Goal: Task Accomplishment & Management: Manage account settings

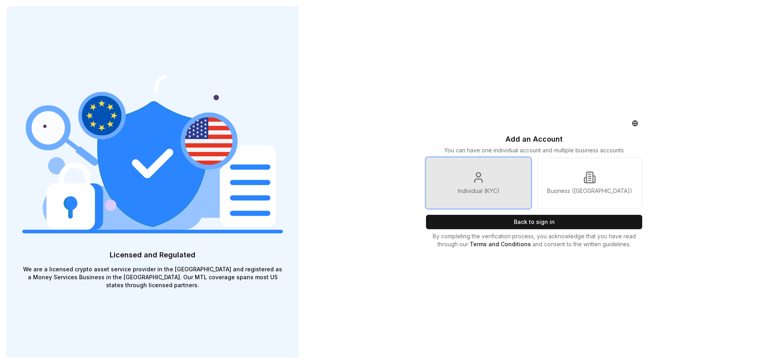
click at [473, 171] on icon at bounding box center [478, 177] width 13 height 13
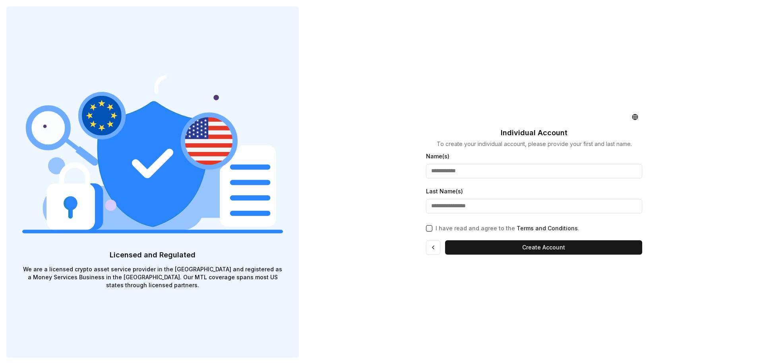
click at [467, 174] on input "Name(s)" at bounding box center [534, 171] width 216 height 14
type input "**********"
click at [519, 202] on input "Last Name(s)" at bounding box center [534, 206] width 216 height 14
type input "**********"
click at [429, 228] on button "I have read and agree to the Terms and Conditions ." at bounding box center [429, 228] width 6 height 6
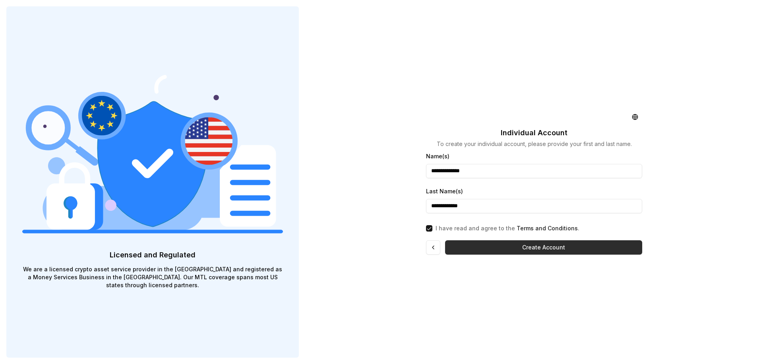
click at [558, 246] on button "Create Account" at bounding box center [543, 247] width 197 height 14
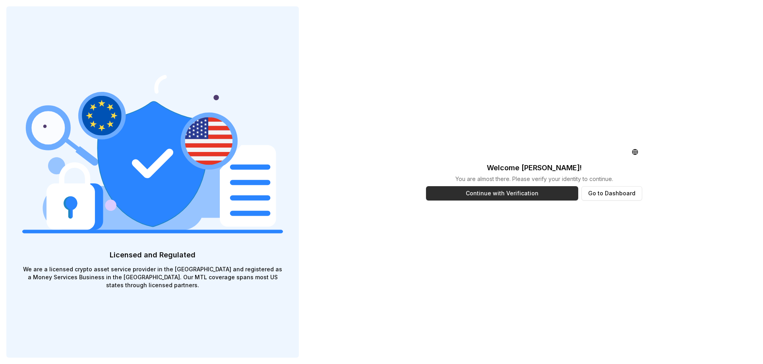
click at [509, 194] on button "Continue with Verification" at bounding box center [502, 193] width 152 height 14
click at [503, 196] on button "Continue with Verification" at bounding box center [502, 193] width 152 height 14
click at [511, 189] on button "Continue with Verification" at bounding box center [502, 193] width 152 height 14
click at [512, 195] on button "Continue with Verification" at bounding box center [502, 193] width 152 height 14
click at [623, 188] on button "Go to Dashboard" at bounding box center [611, 193] width 61 height 14
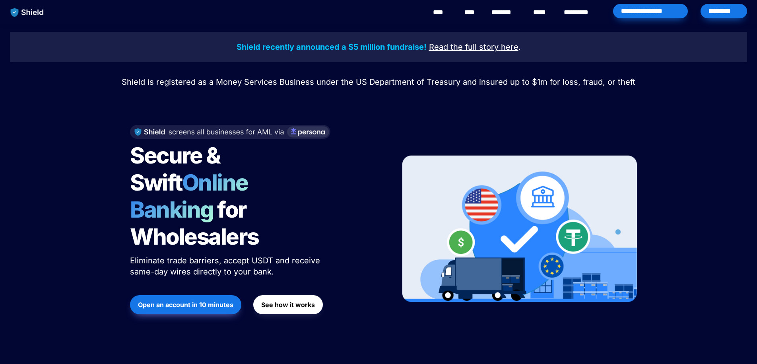
click at [731, 12] on div "*********" at bounding box center [723, 11] width 46 height 14
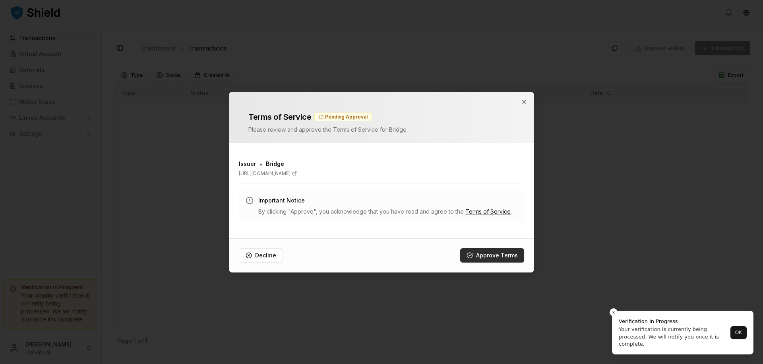
click at [501, 254] on button "Approve Terms" at bounding box center [492, 255] width 64 height 14
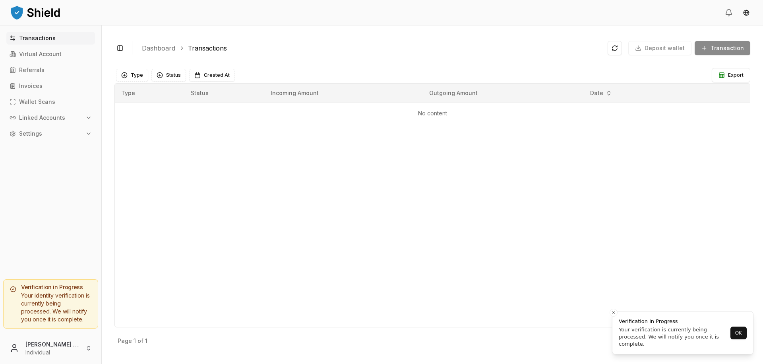
click at [742, 334] on button "OK" at bounding box center [738, 332] width 16 height 13
click at [47, 55] on p "Virtual Account" at bounding box center [40, 54] width 43 height 6
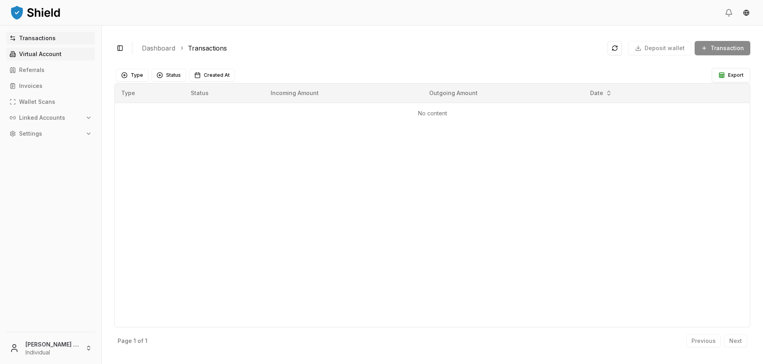
click at [36, 55] on p "Virtual Account" at bounding box center [40, 54] width 43 height 6
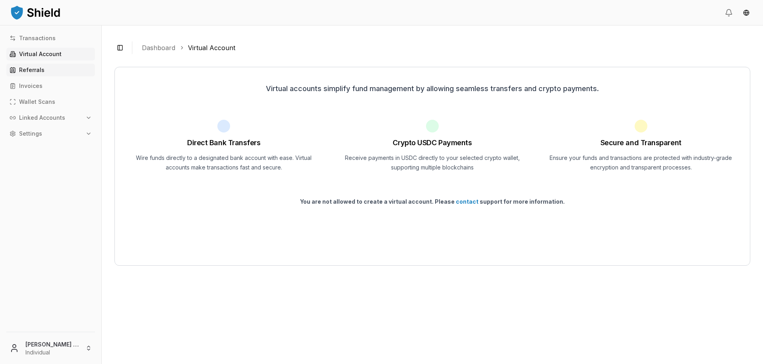
click at [29, 68] on p "Referrals" at bounding box center [31, 70] width 25 height 6
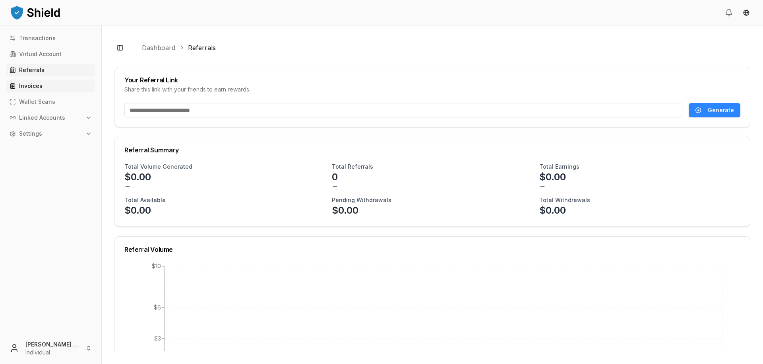
click at [25, 88] on p "Invoices" at bounding box center [30, 86] width 23 height 6
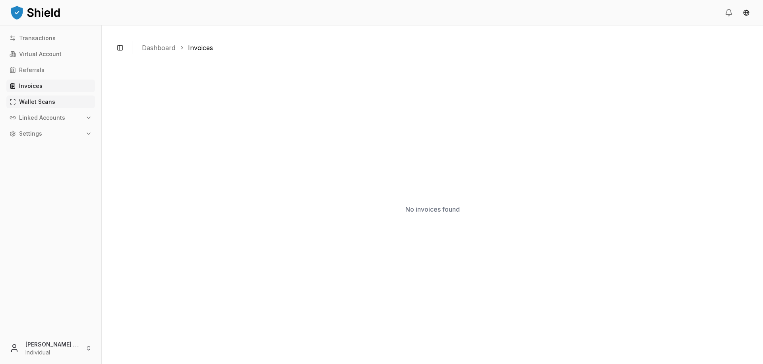
click at [42, 100] on p "Wallet Scans" at bounding box center [37, 102] width 36 height 6
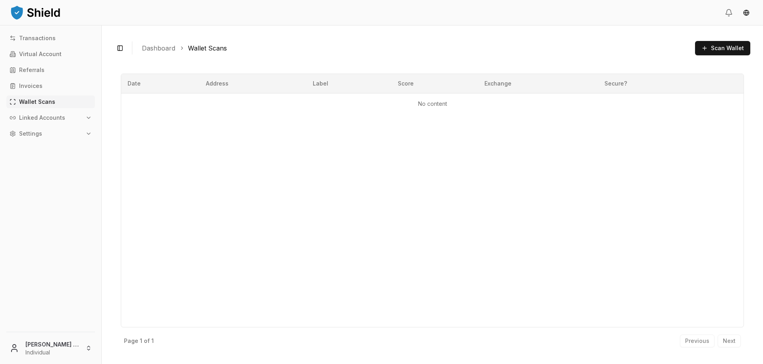
click at [46, 115] on p "Linked Accounts" at bounding box center [42, 118] width 46 height 6
click at [38, 39] on p "Transactions" at bounding box center [37, 38] width 37 height 6
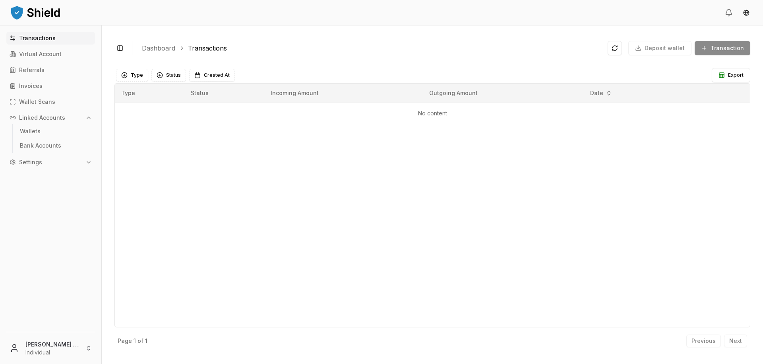
click at [34, 162] on p "Settings" at bounding box center [30, 162] width 23 height 6
click at [38, 37] on p "Transactions" at bounding box center [37, 38] width 37 height 6
click at [46, 53] on p "Virtual Account" at bounding box center [40, 54] width 43 height 6
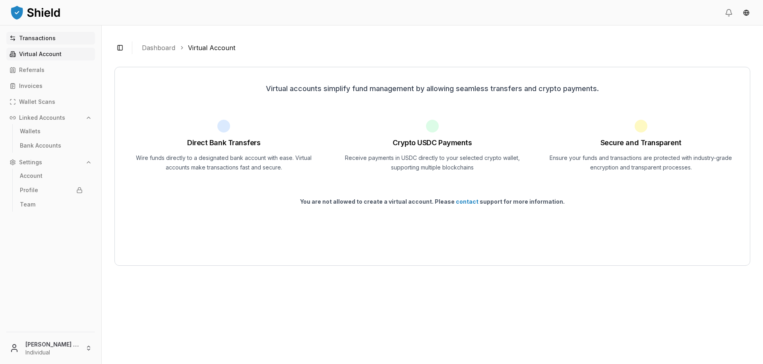
click at [31, 38] on p "Transactions" at bounding box center [37, 38] width 37 height 6
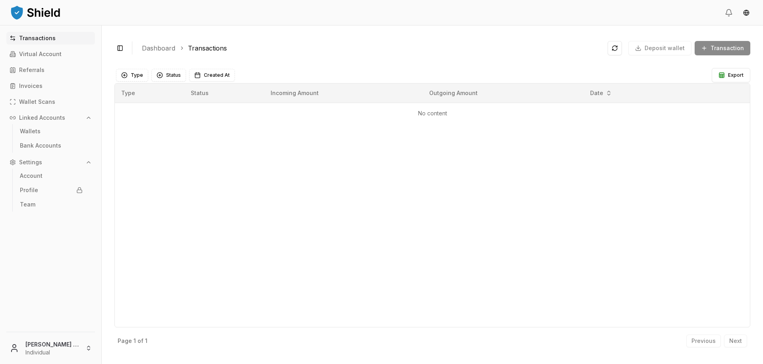
click at [142, 48] on link "Dashboard" at bounding box center [158, 48] width 33 height 10
click at [147, 48] on link "Dashboard" at bounding box center [158, 48] width 33 height 10
click at [124, 76] on button "Type" at bounding box center [132, 75] width 32 height 13
click at [331, 67] on main "Type Status Created At Export Type Status Incoming Amount Outgoing Amount Date …" at bounding box center [432, 207] width 636 height 287
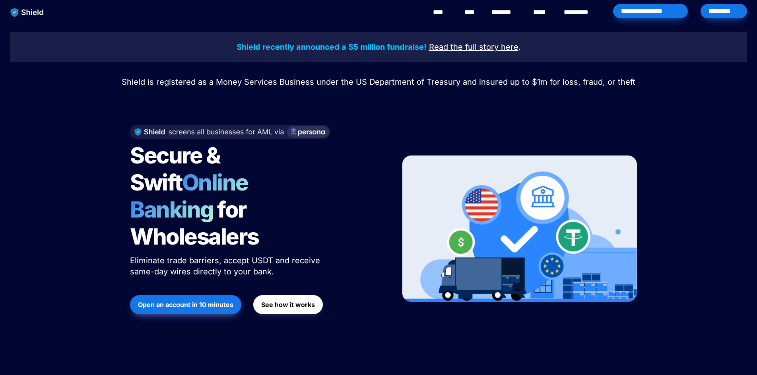
click at [726, 11] on div "*********" at bounding box center [723, 11] width 46 height 14
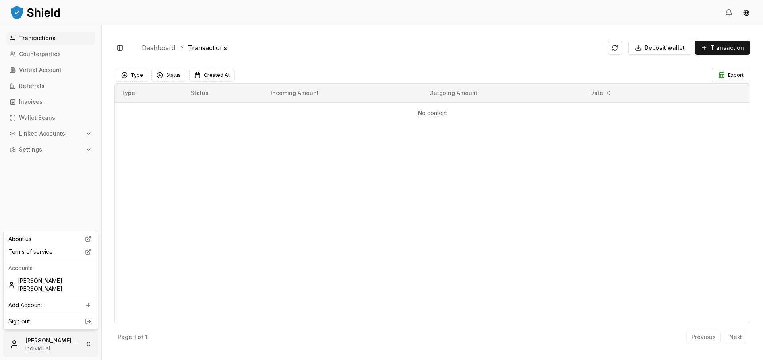
click at [47, 344] on html "Transactions Counterparties Virtual Account Referrals Invoices Wallet Scans Lin…" at bounding box center [381, 180] width 763 height 360
click at [65, 184] on html "Transactions Counterparties Virtual Account Referrals Invoices Wallet Scans Lin…" at bounding box center [381, 180] width 763 height 360
click at [705, 48] on button "Transaction" at bounding box center [723, 48] width 56 height 14
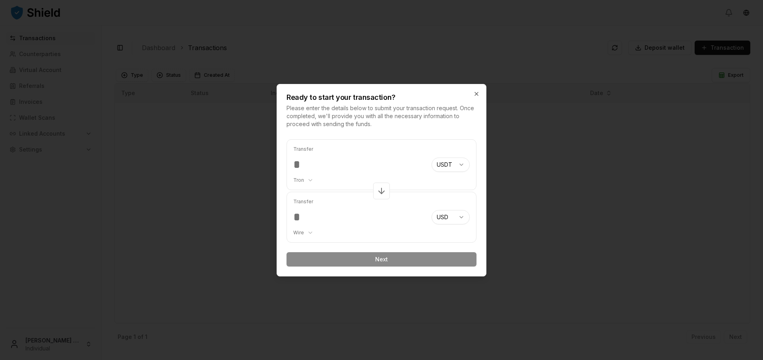
click at [462, 165] on body "Transactions Counterparties Virtual Account Referrals Invoices Wallet Scans Lin…" at bounding box center [381, 180] width 763 height 360
select select "****"
click at [304, 166] on input "number" at bounding box center [359, 164] width 132 height 14
click at [311, 167] on input "number" at bounding box center [359, 164] width 132 height 14
type input "*"
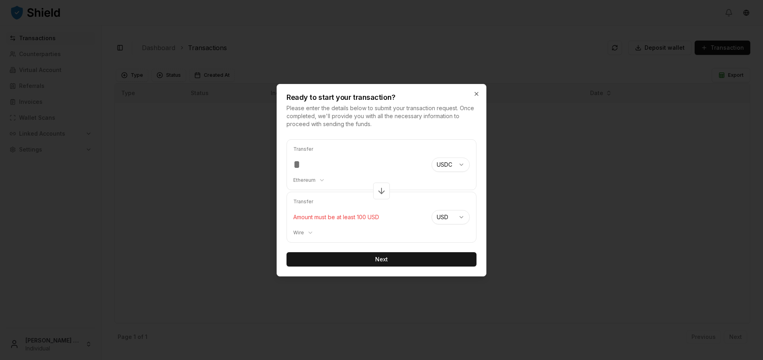
type input "**"
click at [462, 216] on body "Transactions Counterparties Virtual Account Referrals Invoices Wallet Scans Lin…" at bounding box center [381, 180] width 763 height 360
click at [542, 206] on div at bounding box center [381, 180] width 763 height 360
click at [474, 96] on icon "button" at bounding box center [476, 94] width 6 height 6
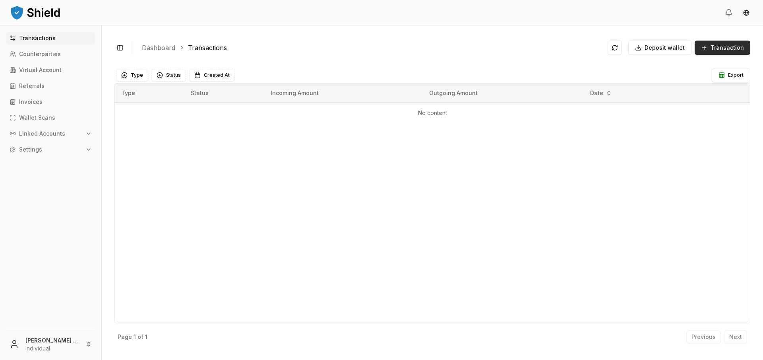
click at [723, 48] on span "Transaction" at bounding box center [727, 48] width 33 height 8
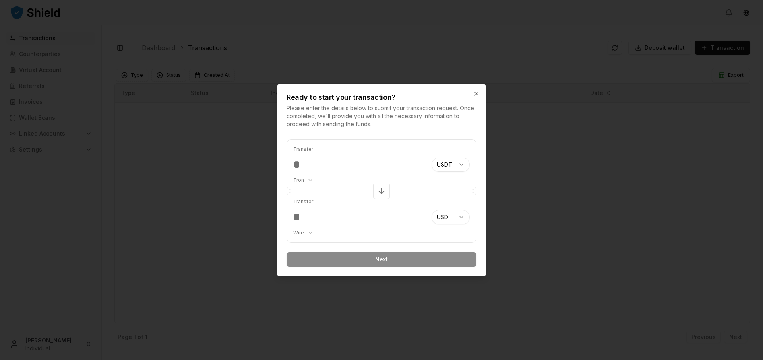
click at [461, 165] on body "Transactions Counterparties Virtual Account Referrals Invoices Wallet Scans Lin…" at bounding box center [381, 180] width 763 height 360
select select "****"
click at [306, 166] on input "number" at bounding box center [359, 164] width 132 height 14
click at [476, 94] on icon "button" at bounding box center [476, 94] width 6 height 6
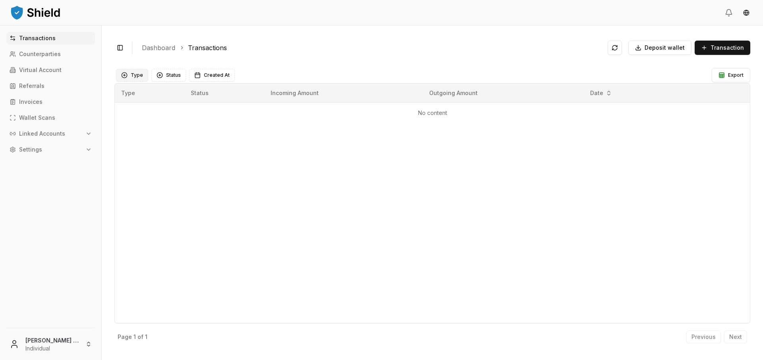
click at [125, 74] on button "Type" at bounding box center [132, 75] width 32 height 13
click at [269, 52] on ol "Dashboard Transactions" at bounding box center [371, 48] width 459 height 10
click at [123, 77] on button "Type" at bounding box center [132, 75] width 32 height 13
click at [326, 53] on div "Toggle Sidebar Dashboard Transactions Deposit wallet Transaction" at bounding box center [432, 47] width 636 height 19
click at [738, 50] on span "Transaction" at bounding box center [727, 48] width 33 height 8
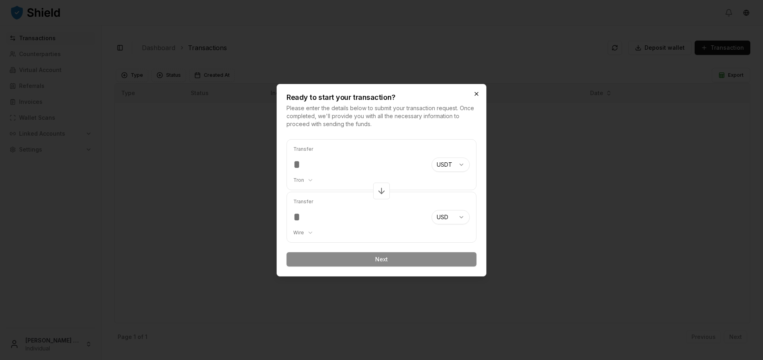
click at [478, 96] on icon "button" at bounding box center [476, 94] width 6 height 6
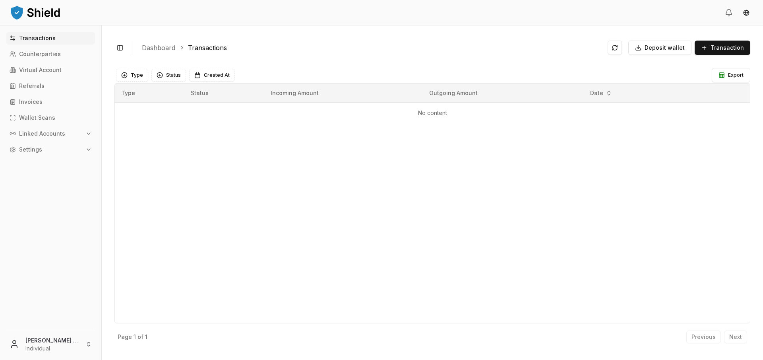
click at [82, 134] on button "Linked Accounts" at bounding box center [50, 133] width 89 height 13
click at [45, 162] on p "Bank Accounts" at bounding box center [40, 162] width 41 height 6
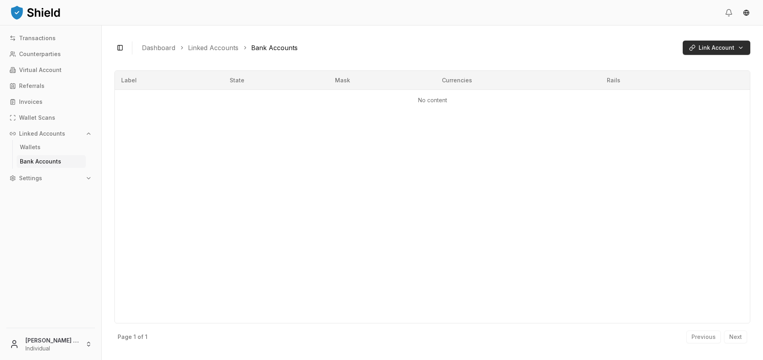
click at [740, 46] on html "Transactions Counterparties Virtual Account Referrals Invoices Wallet Scans Lin…" at bounding box center [381, 180] width 763 height 360
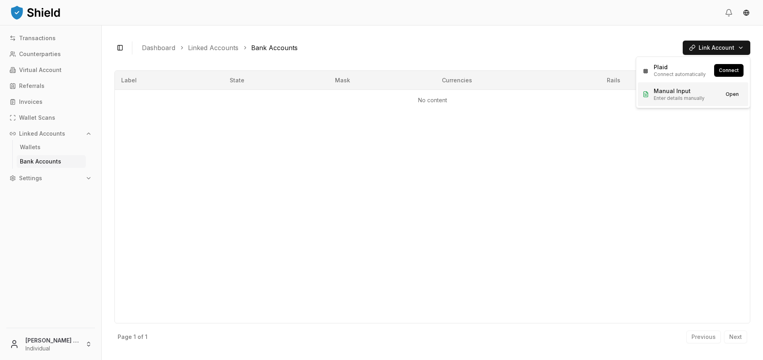
click at [673, 94] on span "Manual Input" at bounding box center [679, 91] width 51 height 8
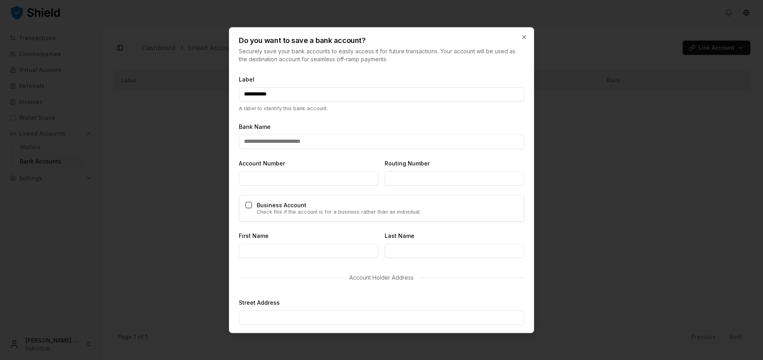
type input "**********"
click at [288, 180] on input "Account Number" at bounding box center [308, 178] width 139 height 14
type input "*****"
type input "*********"
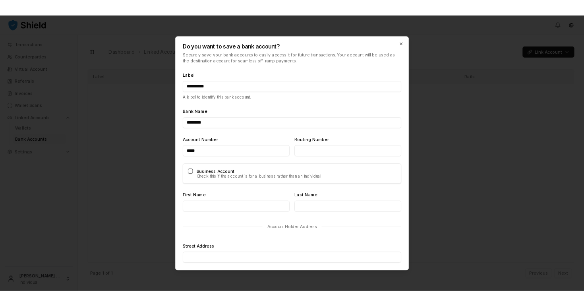
scroll to position [3, 0]
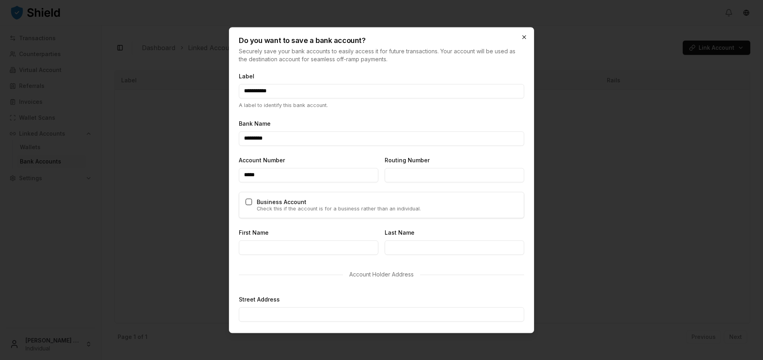
click at [524, 39] on icon "button" at bounding box center [524, 37] width 6 height 6
